Goal: Transaction & Acquisition: Book appointment/travel/reservation

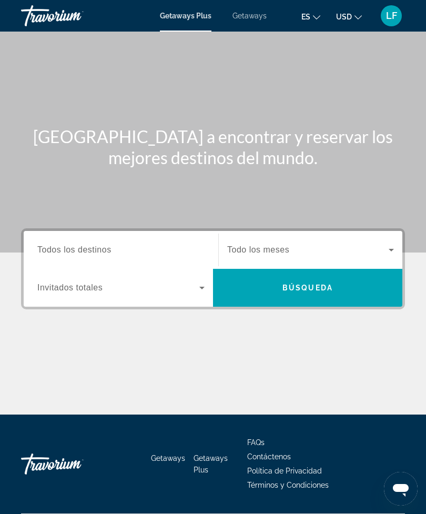
click at [114, 251] on input "Destination Todos los destinos" at bounding box center [120, 250] width 167 height 13
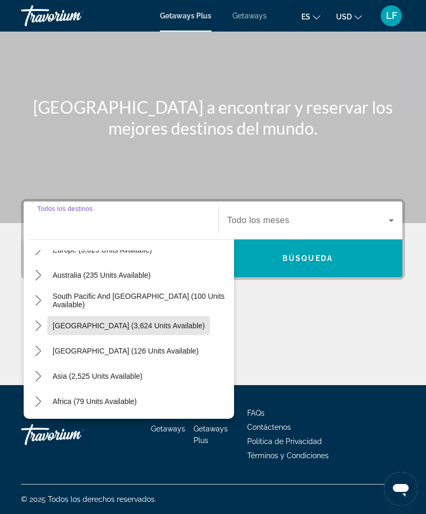
scroll to position [146, 0]
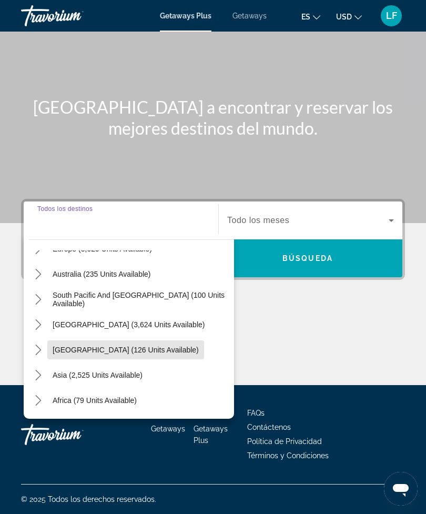
click at [144, 351] on span "Select destination: Central America (126 units available)" at bounding box center [125, 349] width 157 height 25
type input "**********"
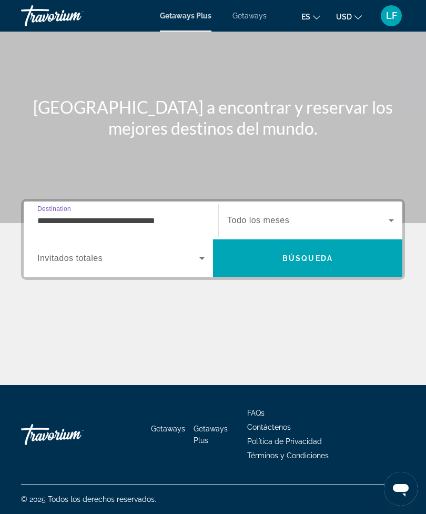
click at [197, 255] on icon "Search widget" at bounding box center [202, 258] width 13 height 13
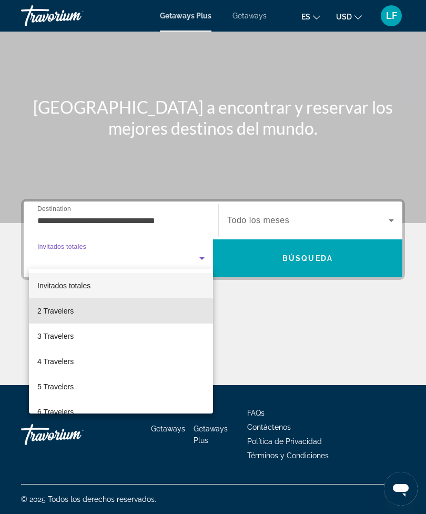
click at [67, 317] on mat-option "2 Travelers" at bounding box center [121, 310] width 184 height 25
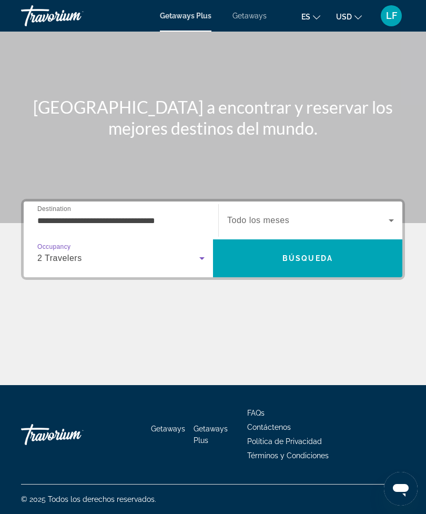
click at [393, 214] on icon "Search widget" at bounding box center [391, 220] width 13 height 13
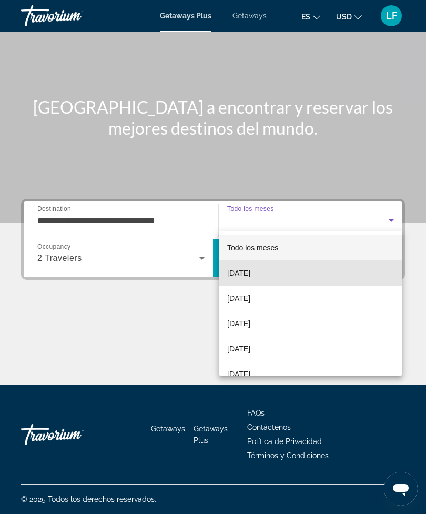
click at [274, 275] on mat-option "October 2025" at bounding box center [311, 273] width 184 height 25
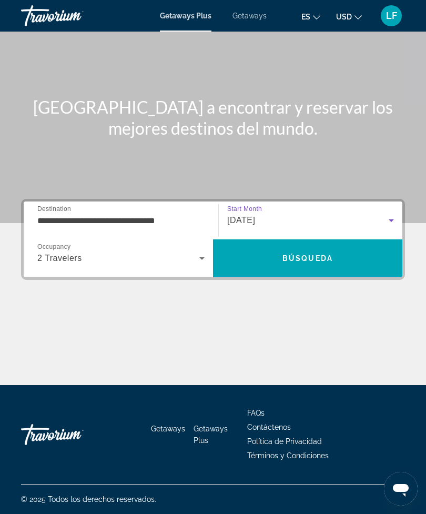
click at [325, 257] on span "Búsqueda" at bounding box center [308, 258] width 51 height 8
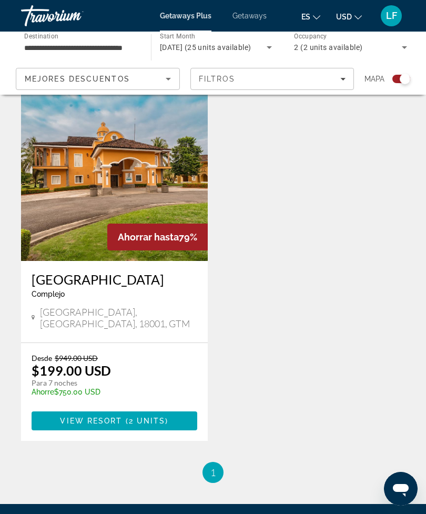
scroll to position [1429, 0]
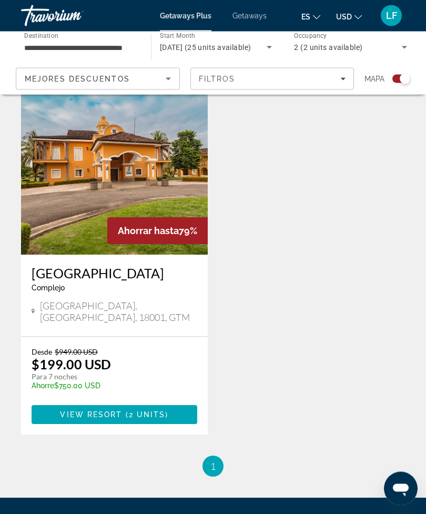
click at [221, 456] on li "You're on page 1" at bounding box center [213, 466] width 21 height 21
click at [320, 456] on ul "1 / 1 You're on page 1" at bounding box center [213, 466] width 384 height 21
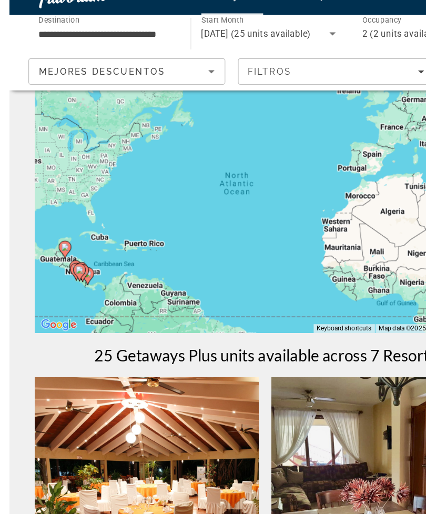
scroll to position [19, 0]
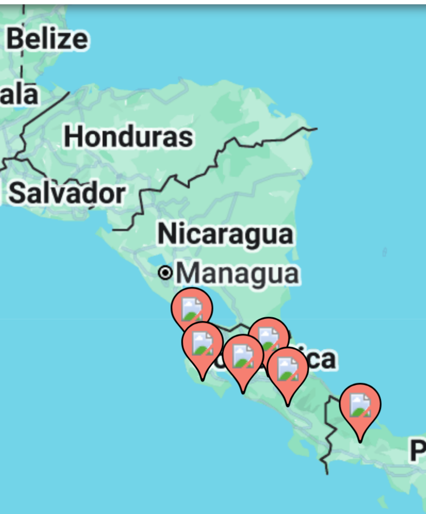
type input "**********"
click at [231, 182] on image "Main content" at bounding box center [234, 185] width 6 height 6
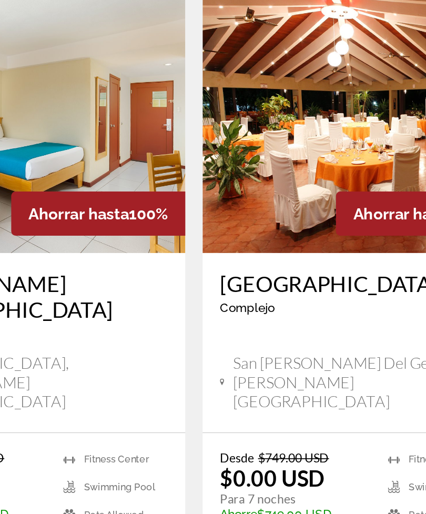
scroll to position [186, 0]
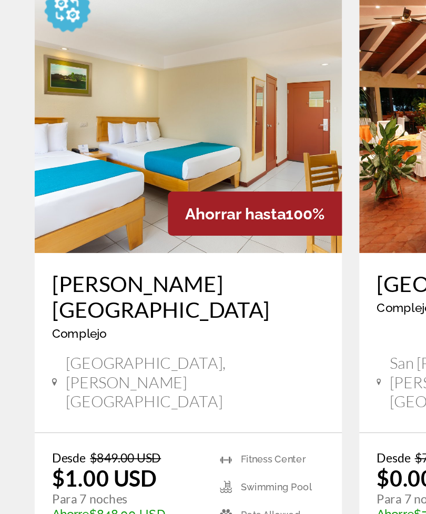
click at [121, 305] on span "Ahorrar hasta" at bounding box center [143, 310] width 61 height 11
click at [129, 345] on div "Jacó Beach Hotel & Club Complejo - Este es un resort solo para adultos" at bounding box center [115, 370] width 166 height 51
click at [148, 514] on span "1 unit" at bounding box center [147, 522] width 31 height 8
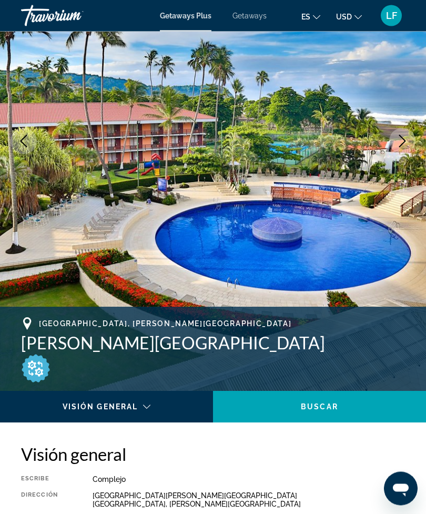
scroll to position [141, 0]
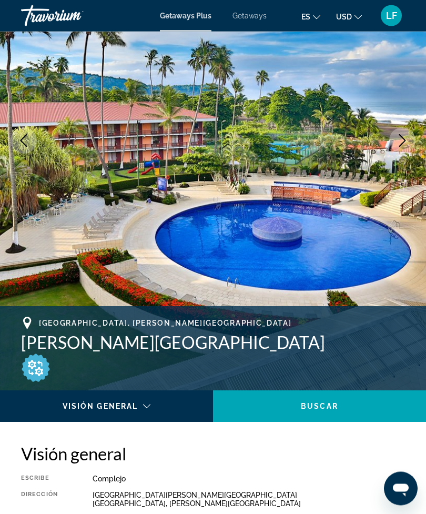
click at [147, 410] on div "Main content" at bounding box center [103, 416] width 191 height 13
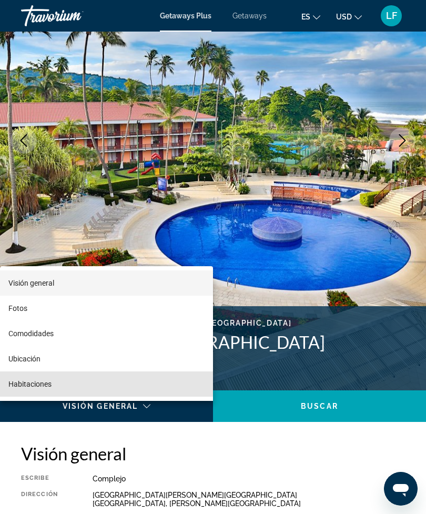
click at [35, 388] on span "Habitaciones" at bounding box center [29, 384] width 43 height 8
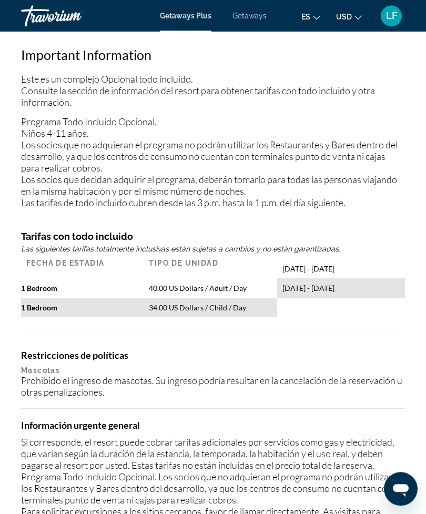
scroll to position [1386, 0]
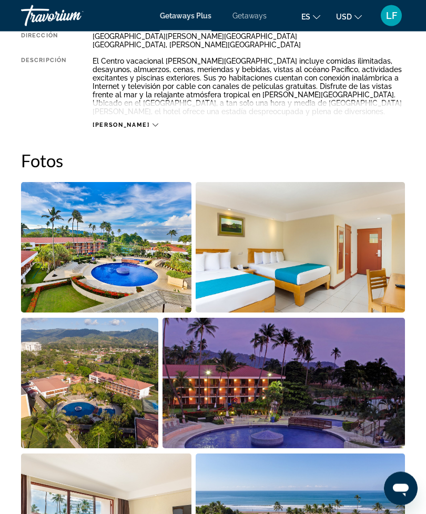
click at [127, 270] on img "Open full-screen image slider" at bounding box center [106, 248] width 171 height 131
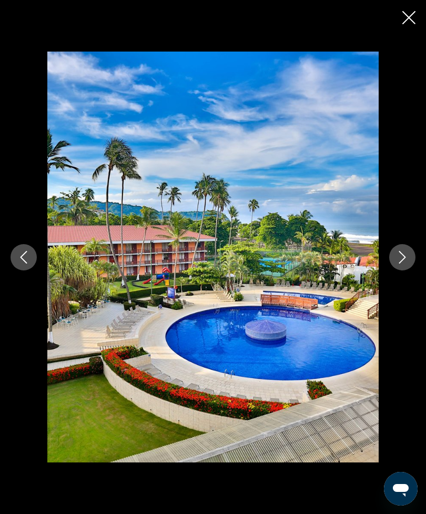
click at [404, 264] on button "Next image" at bounding box center [403, 257] width 26 height 26
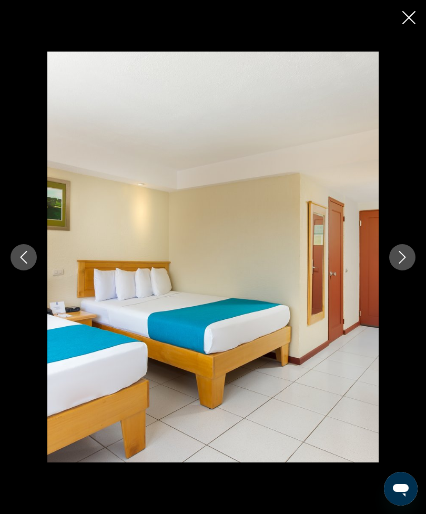
click at [399, 264] on button "Next image" at bounding box center [403, 257] width 26 height 26
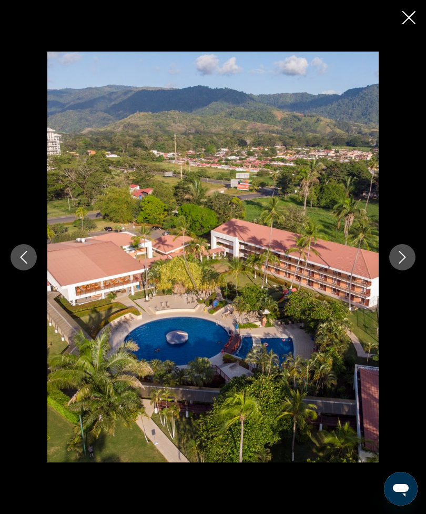
click at [396, 262] on icon "Next image" at bounding box center [402, 257] width 13 height 13
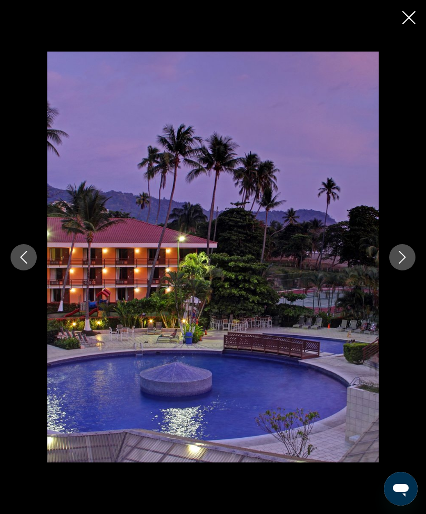
click at [394, 264] on button "Next image" at bounding box center [403, 257] width 26 height 26
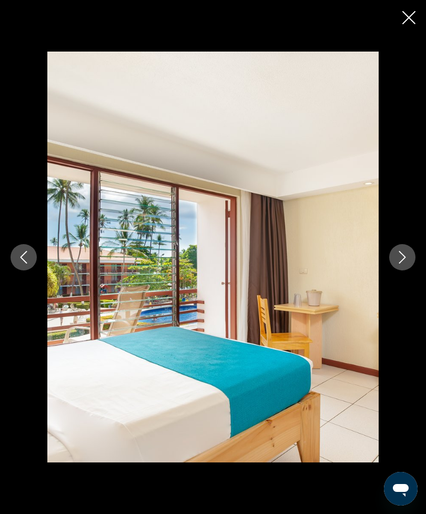
click at [395, 264] on button "Next image" at bounding box center [403, 257] width 26 height 26
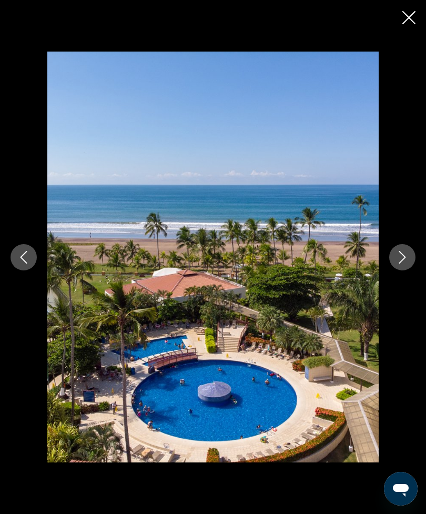
click at [392, 262] on button "Next image" at bounding box center [403, 257] width 26 height 26
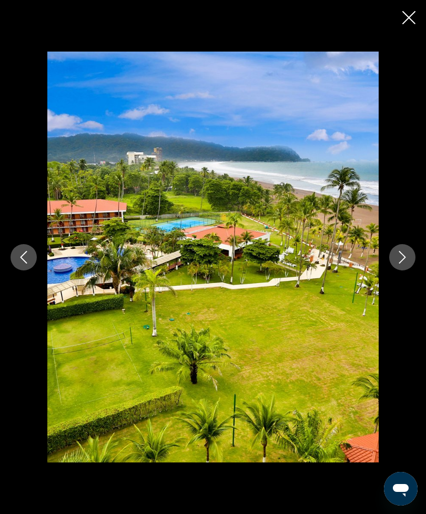
click at [395, 260] on button "Next image" at bounding box center [403, 257] width 26 height 26
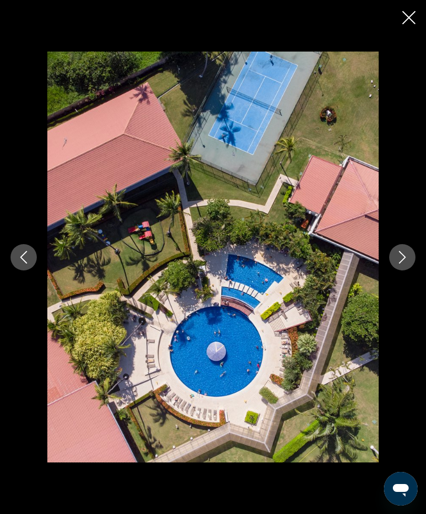
click at [395, 261] on button "Next image" at bounding box center [403, 257] width 26 height 26
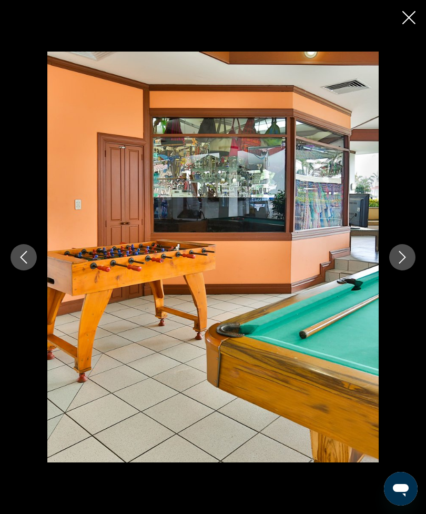
click at [402, 257] on icon "Next image" at bounding box center [402, 257] width 13 height 13
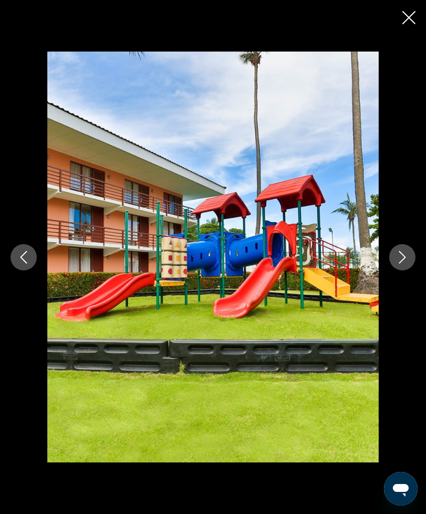
click at [401, 258] on icon "Next image" at bounding box center [402, 257] width 13 height 13
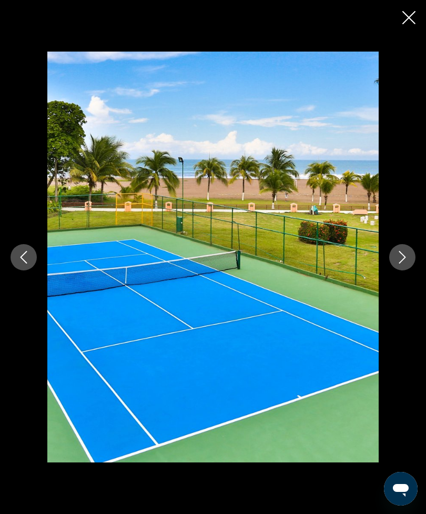
click at [400, 260] on icon "Next image" at bounding box center [402, 257] width 13 height 13
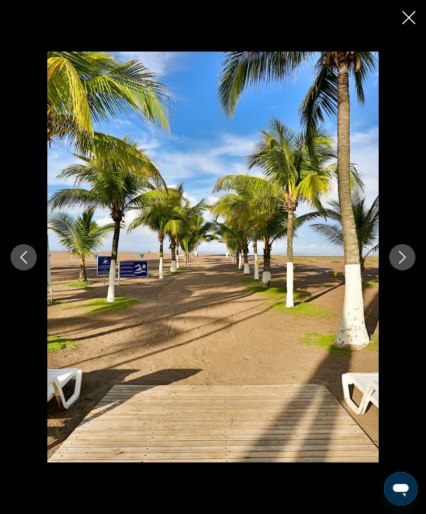
click at [399, 260] on icon "Next image" at bounding box center [402, 257] width 13 height 13
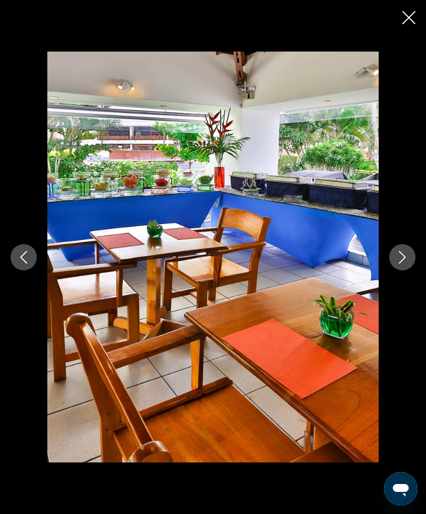
click at [393, 262] on button "Next image" at bounding box center [403, 257] width 26 height 26
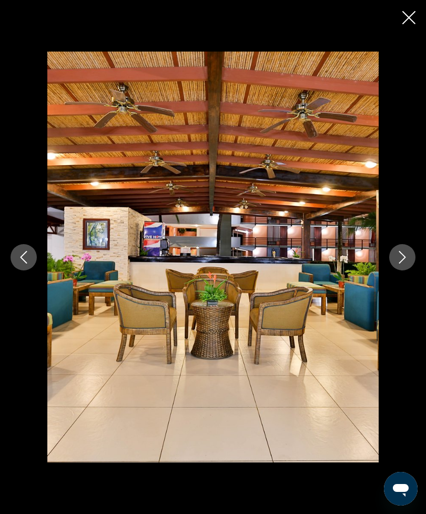
click at [397, 258] on icon "Next image" at bounding box center [402, 257] width 13 height 13
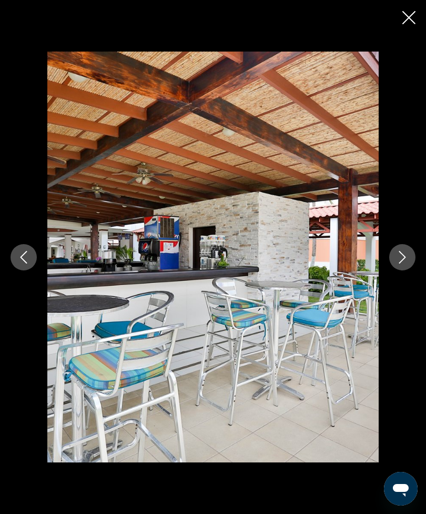
click at [392, 263] on button "Next image" at bounding box center [403, 257] width 26 height 26
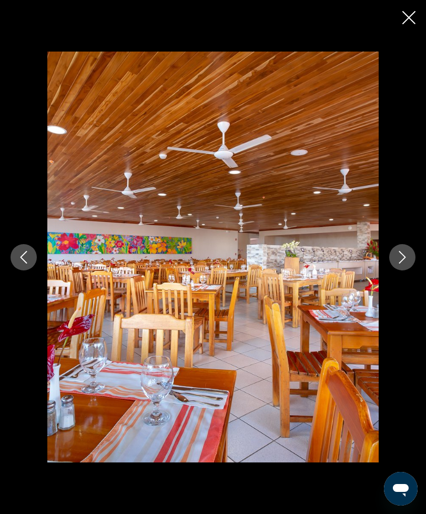
click at [397, 261] on icon "Next image" at bounding box center [402, 257] width 13 height 13
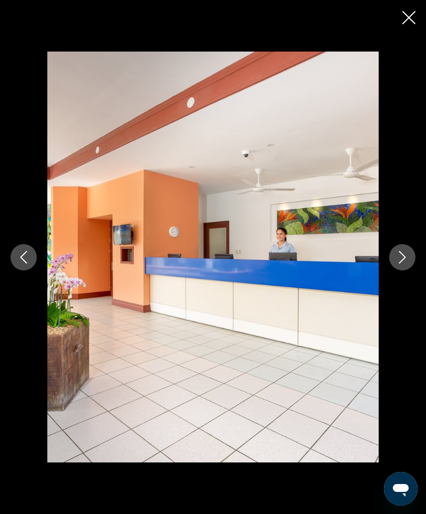
click at [394, 263] on button "Next image" at bounding box center [403, 257] width 26 height 26
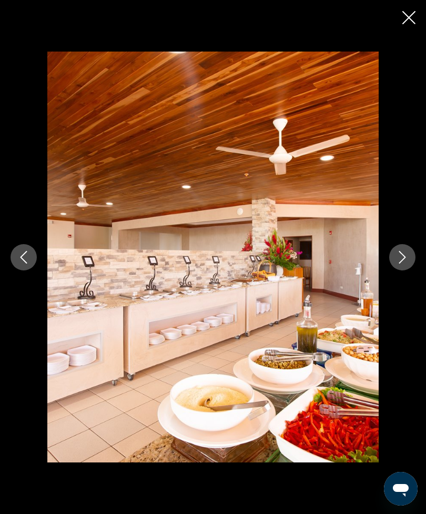
click at [396, 263] on button "Next image" at bounding box center [403, 257] width 26 height 26
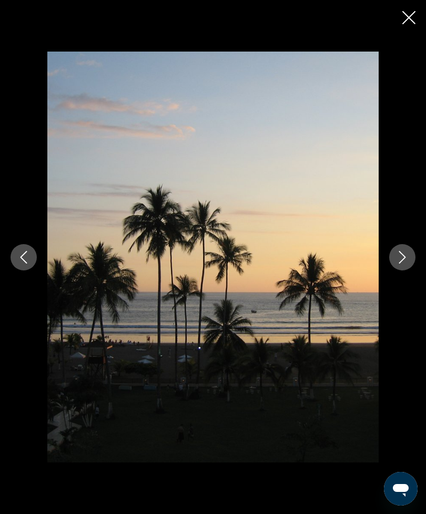
click at [400, 262] on icon "Next image" at bounding box center [402, 257] width 13 height 13
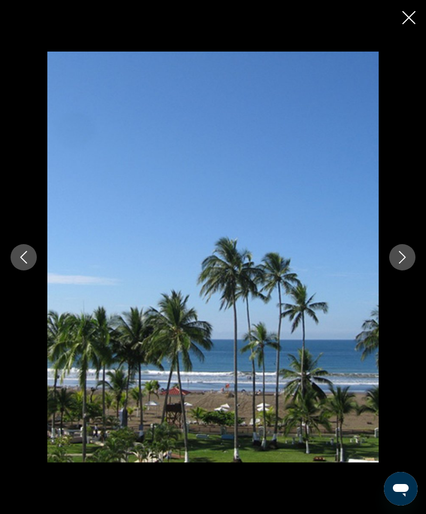
click at [400, 265] on button "Next image" at bounding box center [403, 257] width 26 height 26
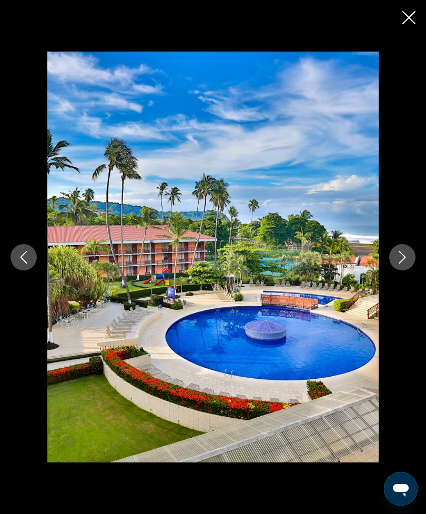
click at [29, 255] on icon "Previous image" at bounding box center [23, 257] width 13 height 13
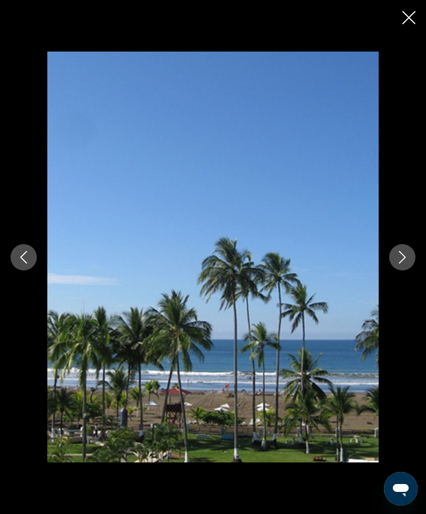
click at [25, 264] on button "Previous image" at bounding box center [24, 257] width 26 height 26
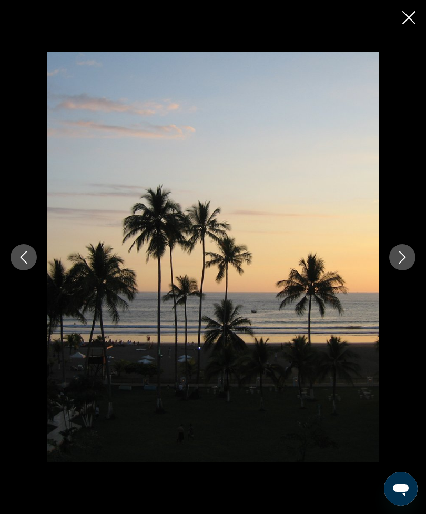
click at [22, 260] on icon "Previous image" at bounding box center [23, 257] width 13 height 13
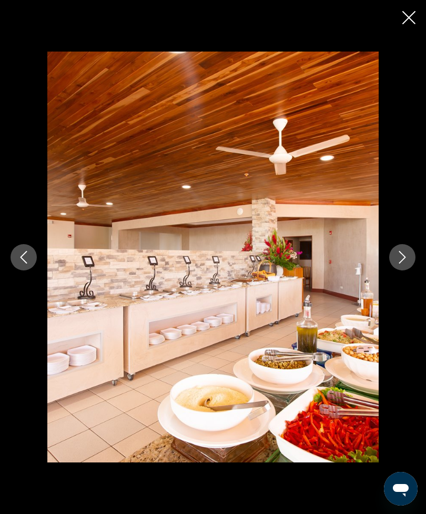
click at [30, 256] on button "Previous image" at bounding box center [24, 257] width 26 height 26
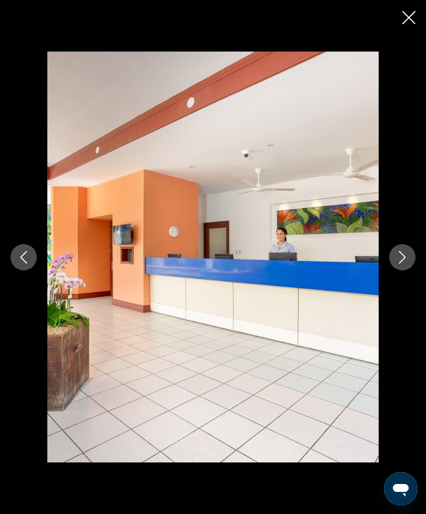
click at [28, 257] on icon "Previous image" at bounding box center [23, 257] width 13 height 13
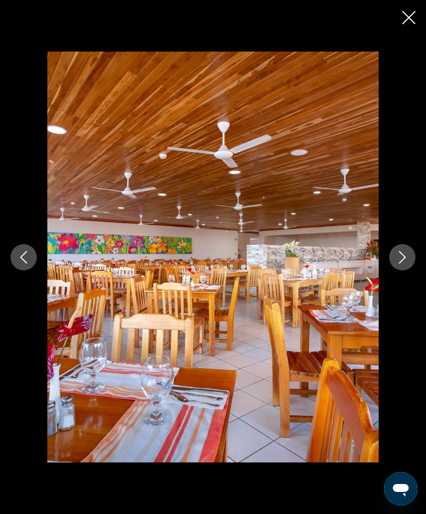
click at [408, 18] on icon "Close slideshow" at bounding box center [409, 17] width 13 height 13
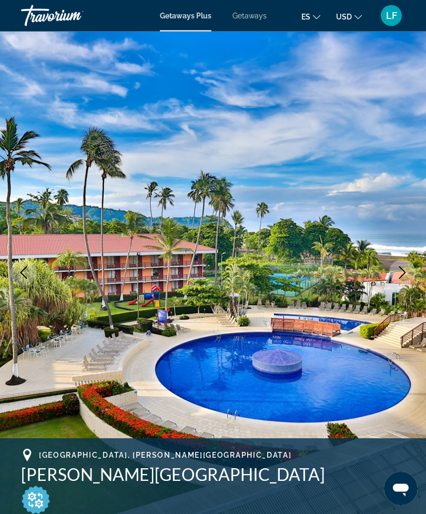
scroll to position [0, 0]
